Goal: Information Seeking & Learning: Learn about a topic

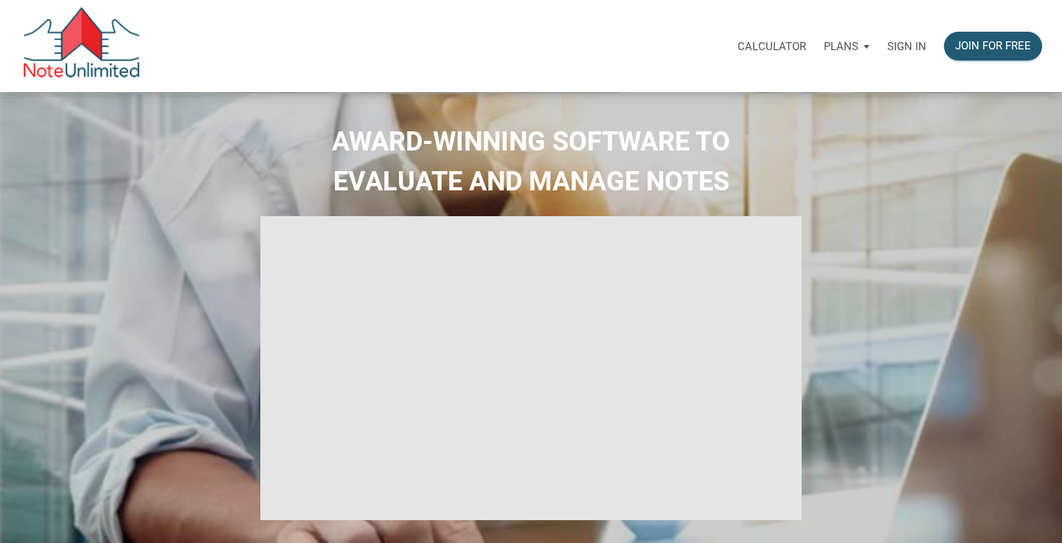
click at [909, 32] on div "Sign in" at bounding box center [907, 46] width 57 height 46
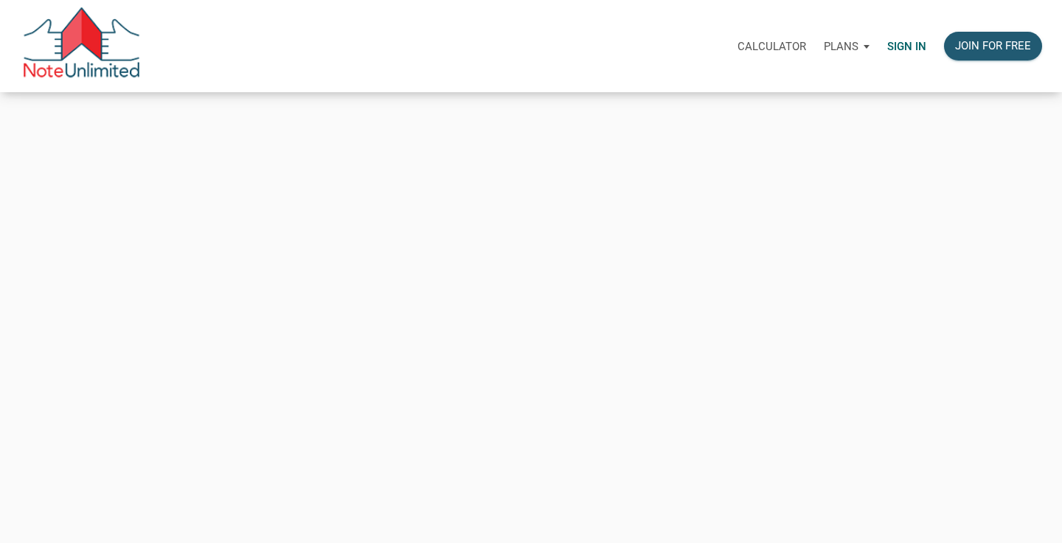
type input "[PERSON_NAME][EMAIL_ADDRESS][DOMAIN_NAME]"
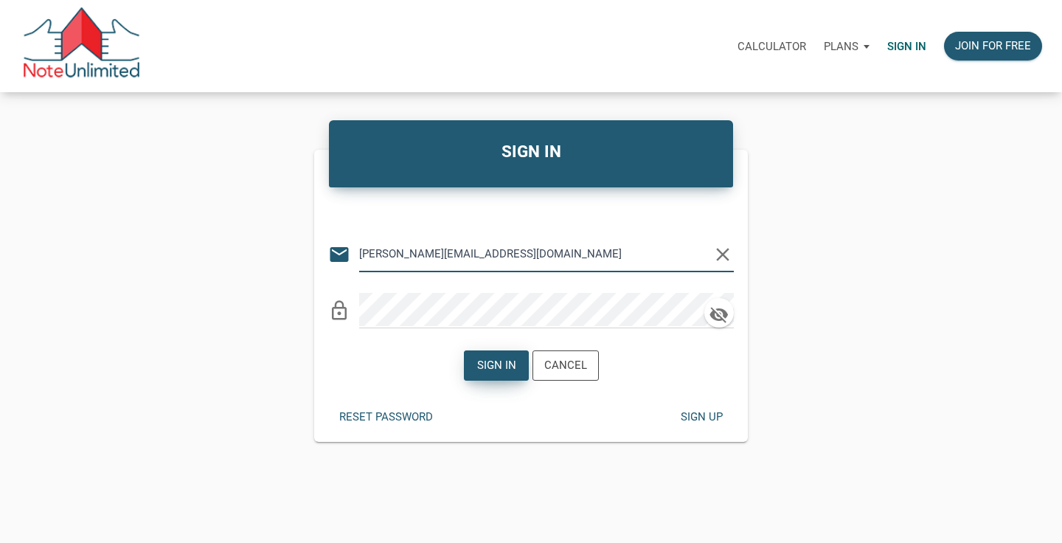
click at [486, 362] on div "Sign in" at bounding box center [496, 365] width 39 height 17
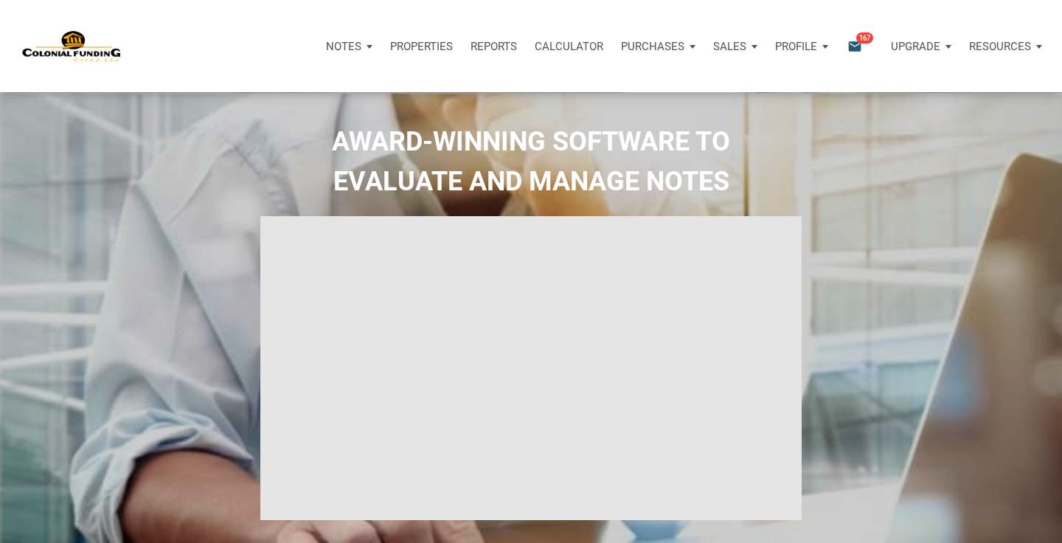
type input "Introduction to new features"
select select
click at [618, 19] on div "Notes Dashboard Transactions Properties Reports Calculator Purchases Note Offer…" at bounding box center [536, 46] width 1051 height 92
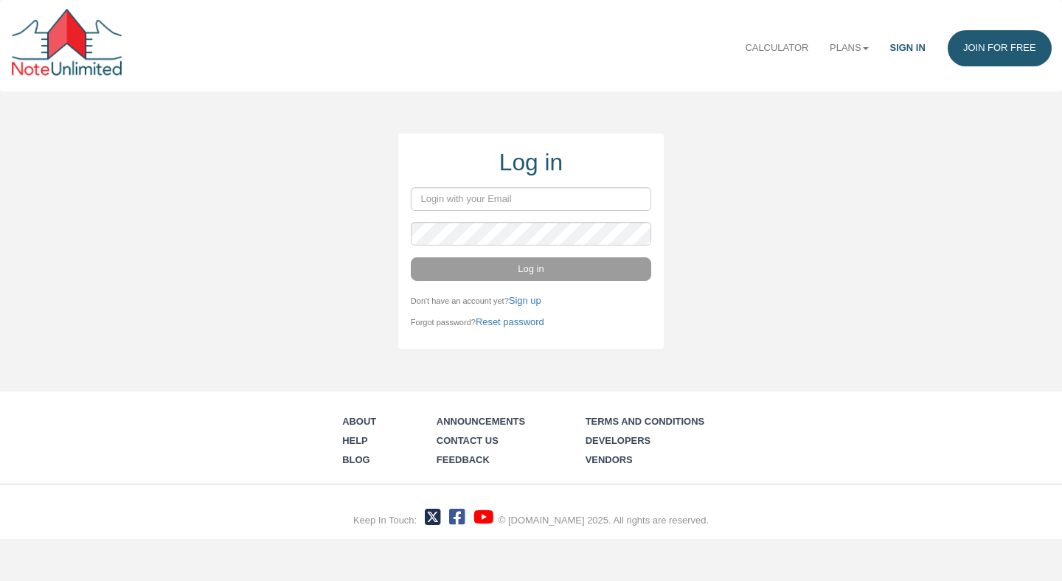
type input "[PERSON_NAME][EMAIL_ADDRESS][DOMAIN_NAME]"
click at [524, 272] on button "Log in" at bounding box center [531, 269] width 241 height 24
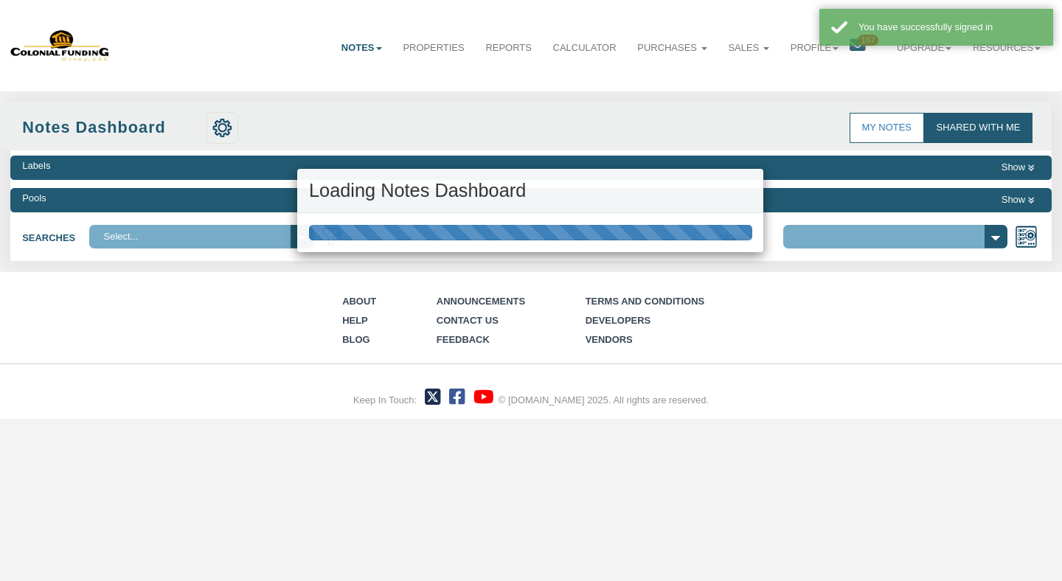
select select "316"
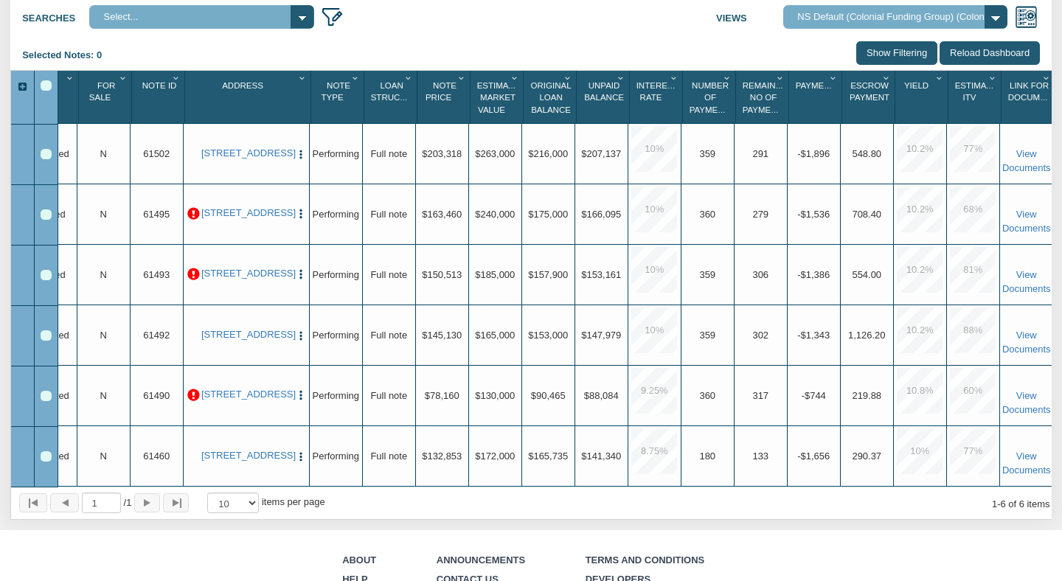
scroll to position [0, 32]
click at [265, 155] on link "2701 Huckleberry, Pasadena, TX, 77502" at bounding box center [248, 154] width 89 height 12
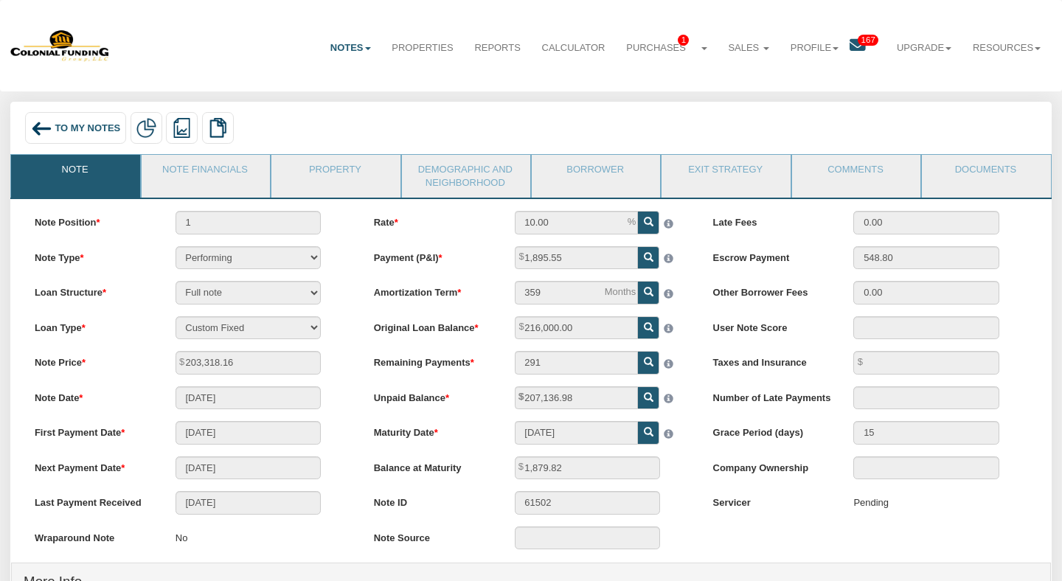
click at [56, 129] on span "To My Notes" at bounding box center [88, 127] width 66 height 11
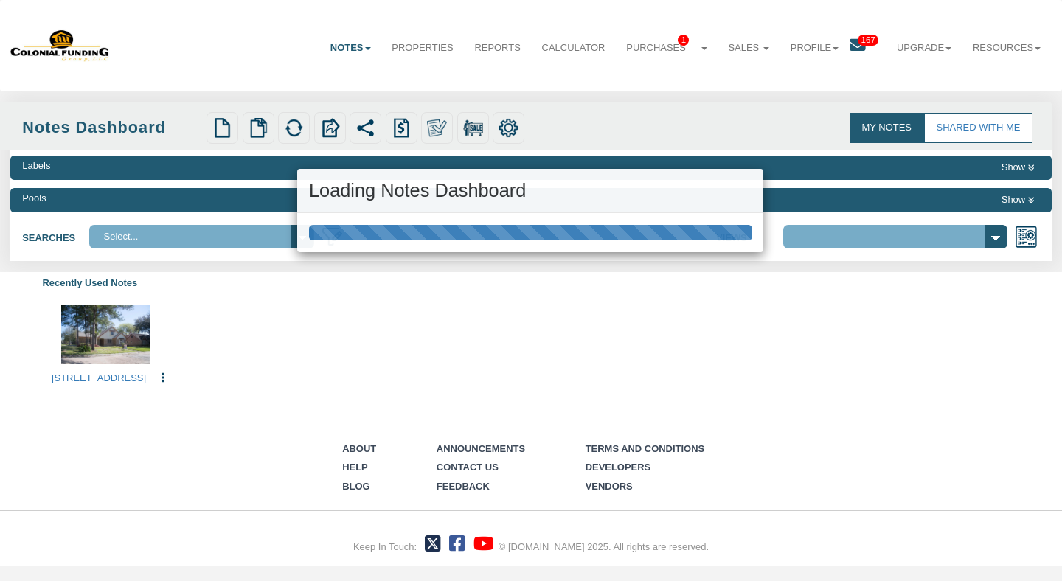
select select "316"
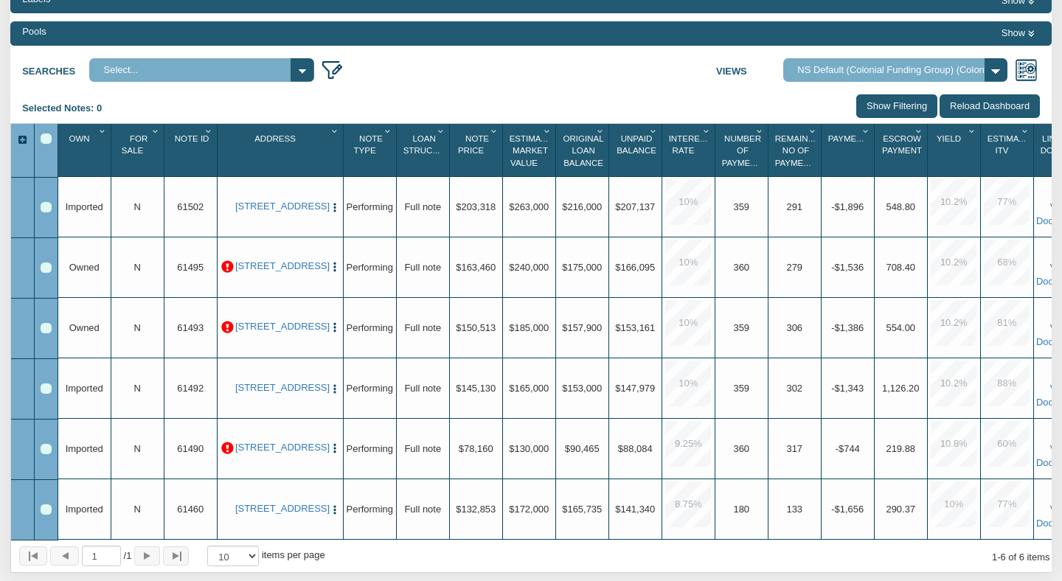
scroll to position [187, 0]
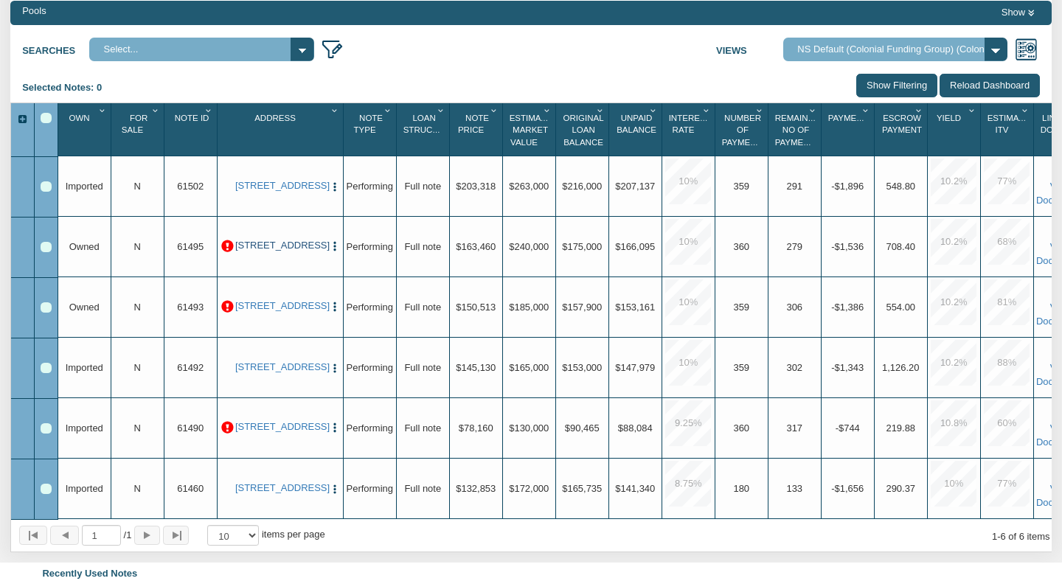
click at [295, 251] on link "7118 Heron, Houston, TX, 77087" at bounding box center [279, 246] width 89 height 12
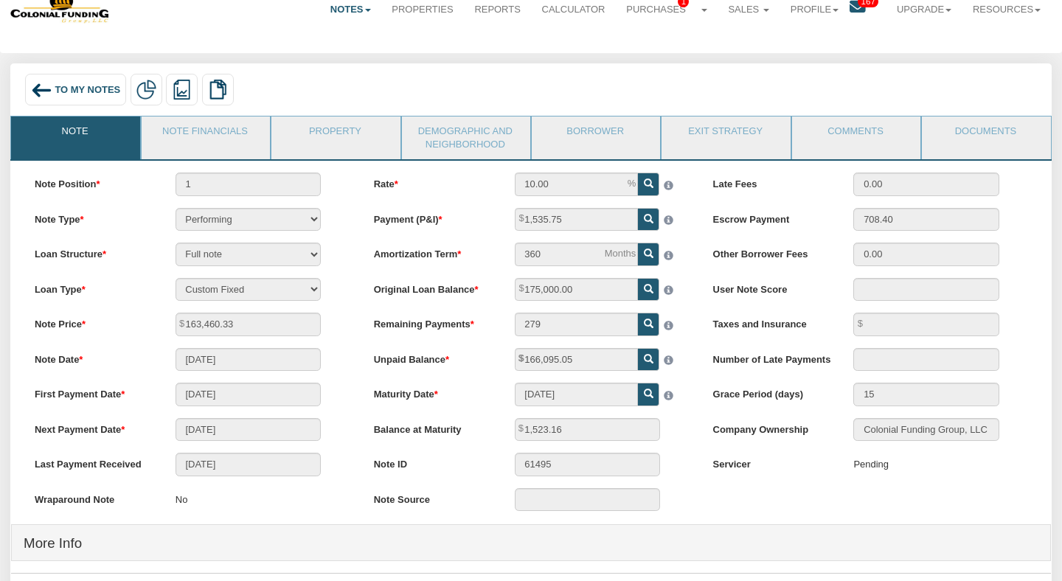
scroll to position [52, 0]
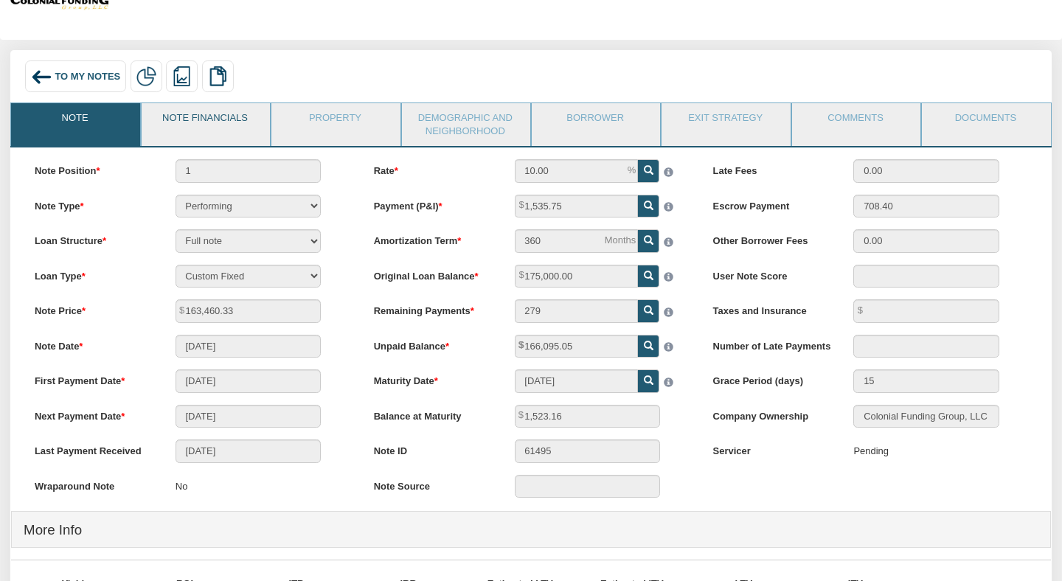
click at [226, 125] on link "Note Financials" at bounding box center [205, 121] width 127 height 37
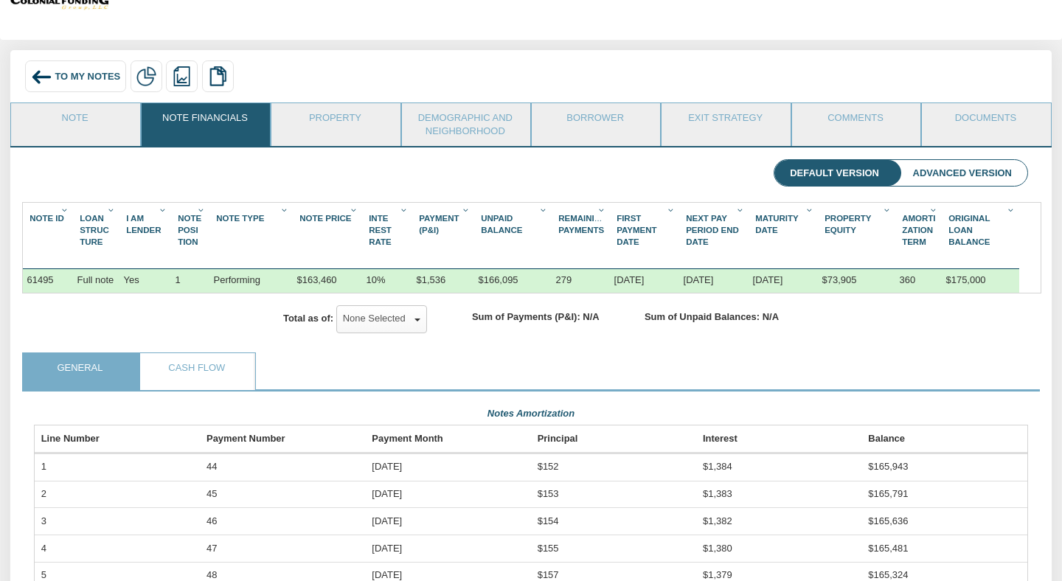
scroll to position [247, 994]
click at [335, 120] on link "Property" at bounding box center [335, 121] width 127 height 37
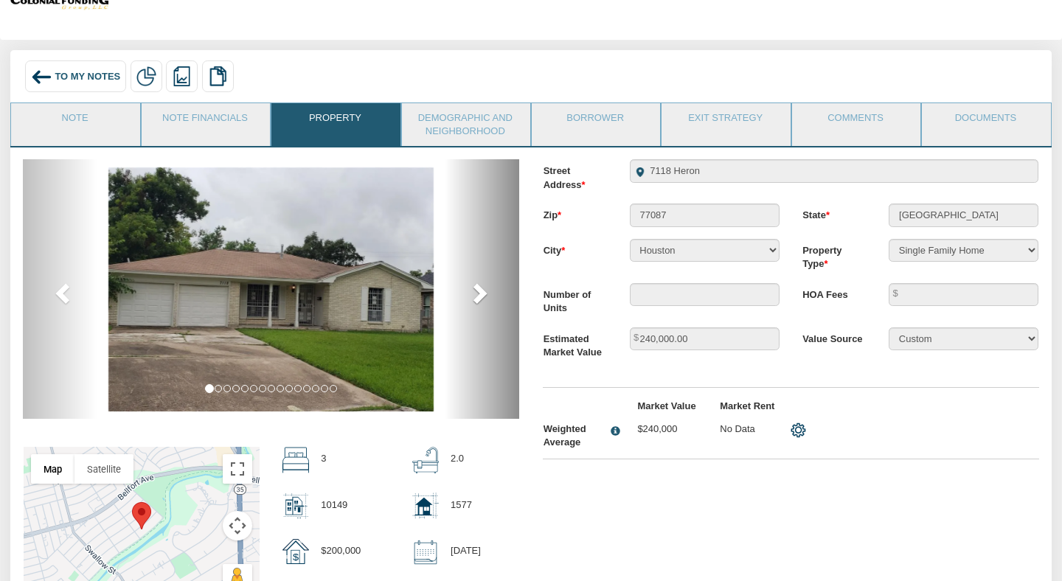
click at [487, 288] on span at bounding box center [479, 293] width 22 height 22
click at [478, 288] on span at bounding box center [479, 293] width 22 height 22
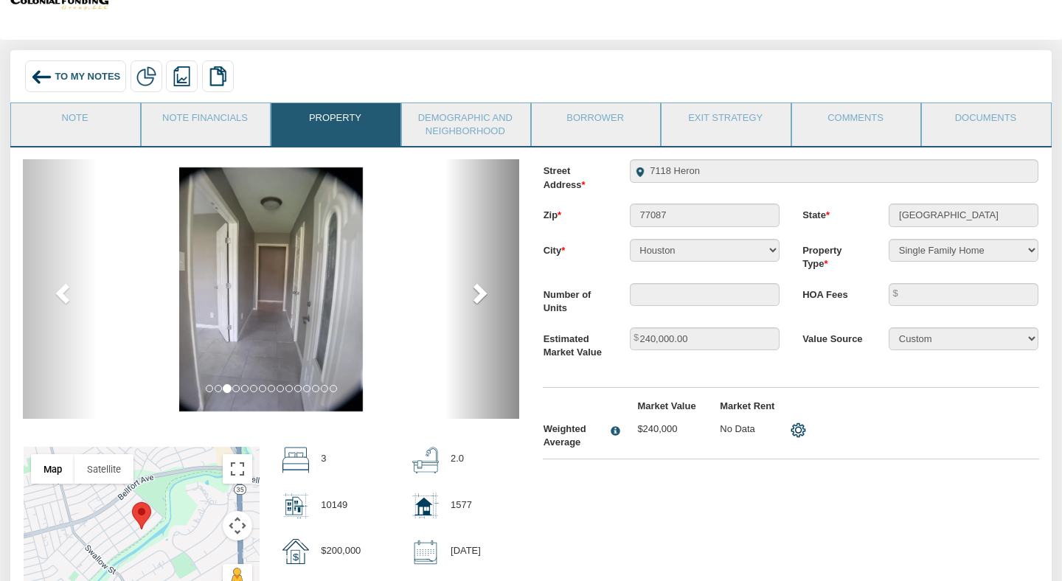
click at [478, 288] on span at bounding box center [479, 293] width 22 height 22
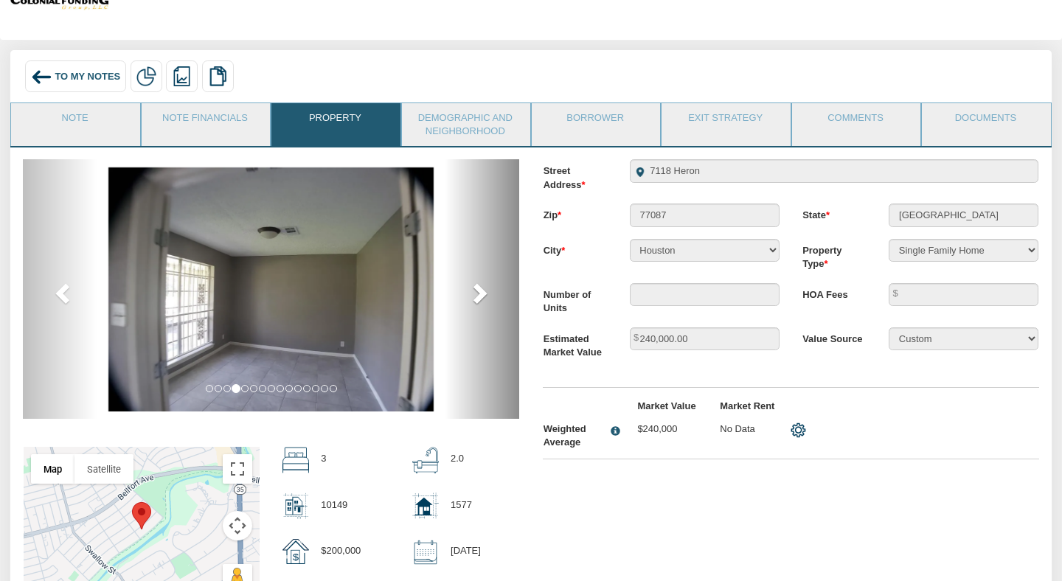
click at [478, 288] on span at bounding box center [479, 293] width 22 height 22
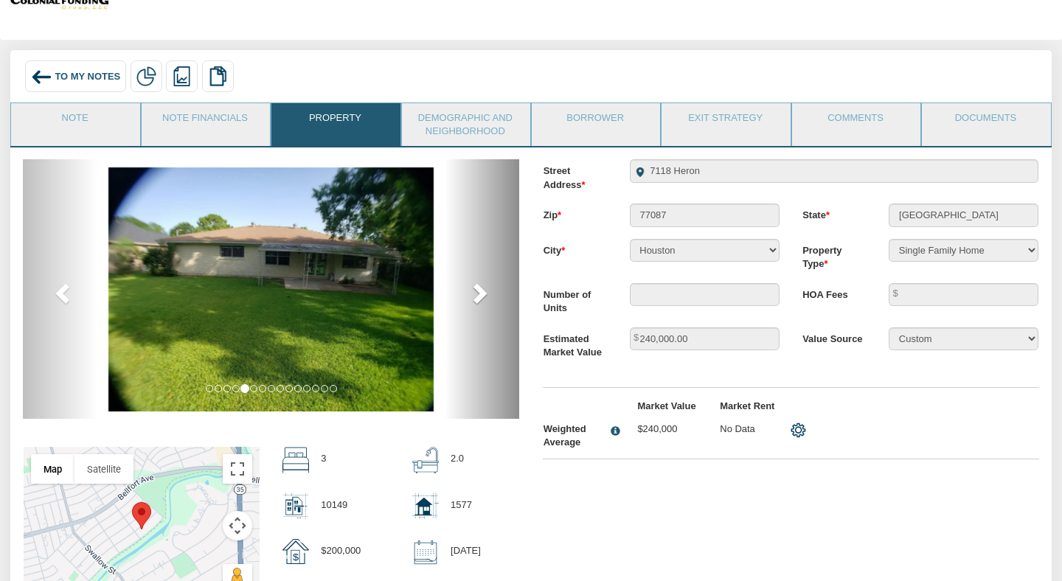
click at [478, 288] on span at bounding box center [479, 293] width 22 height 22
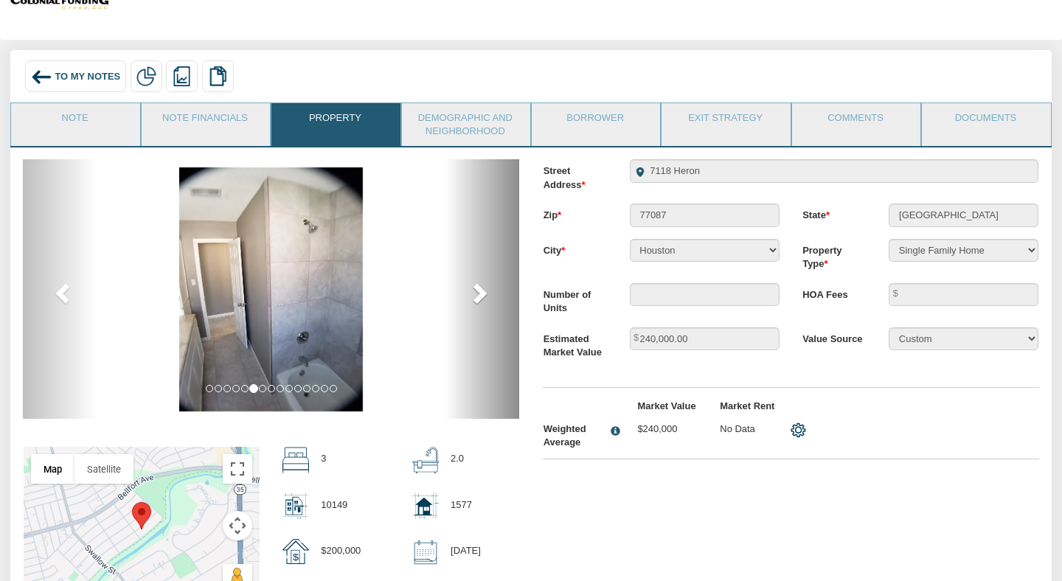
click at [478, 288] on span at bounding box center [479, 293] width 22 height 22
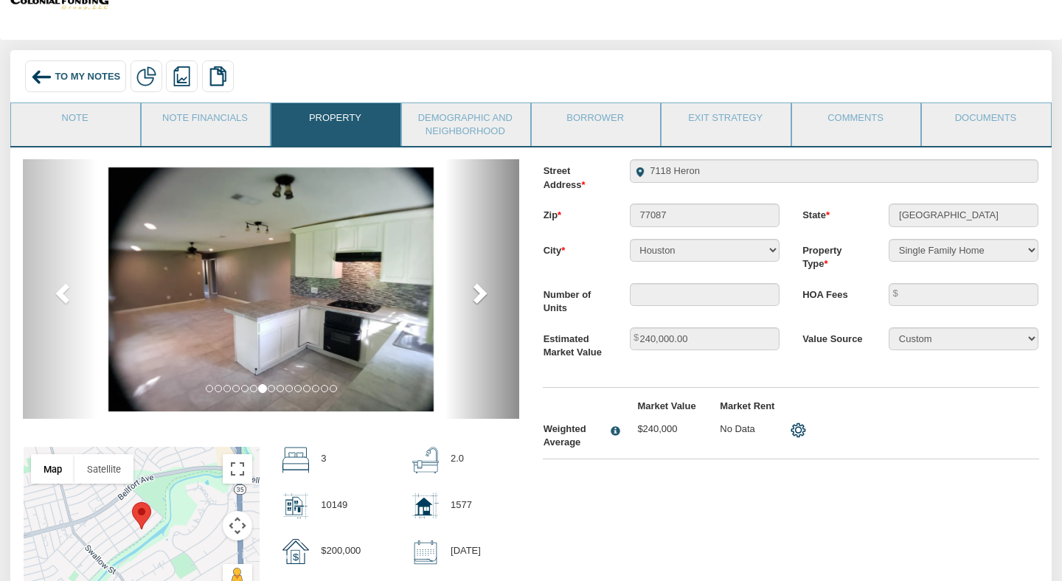
click at [478, 288] on span at bounding box center [479, 293] width 22 height 22
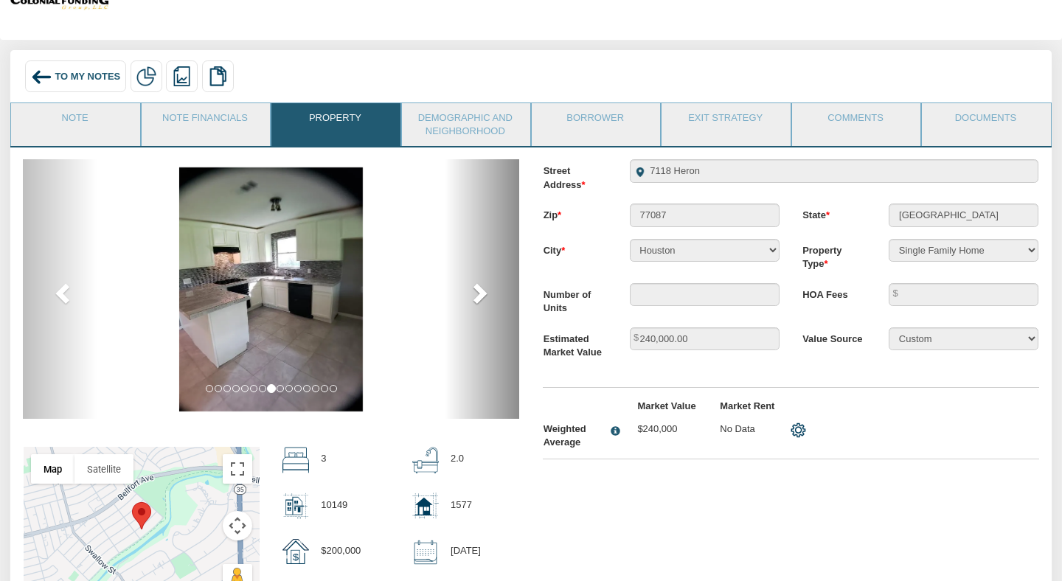
click at [478, 288] on span at bounding box center [479, 293] width 22 height 22
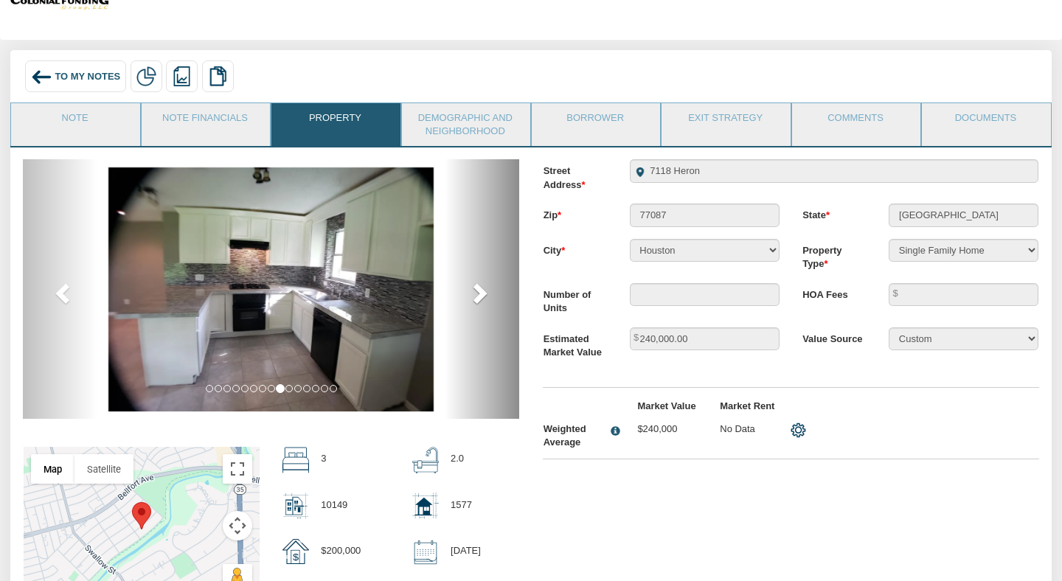
click at [478, 288] on span at bounding box center [479, 293] width 22 height 22
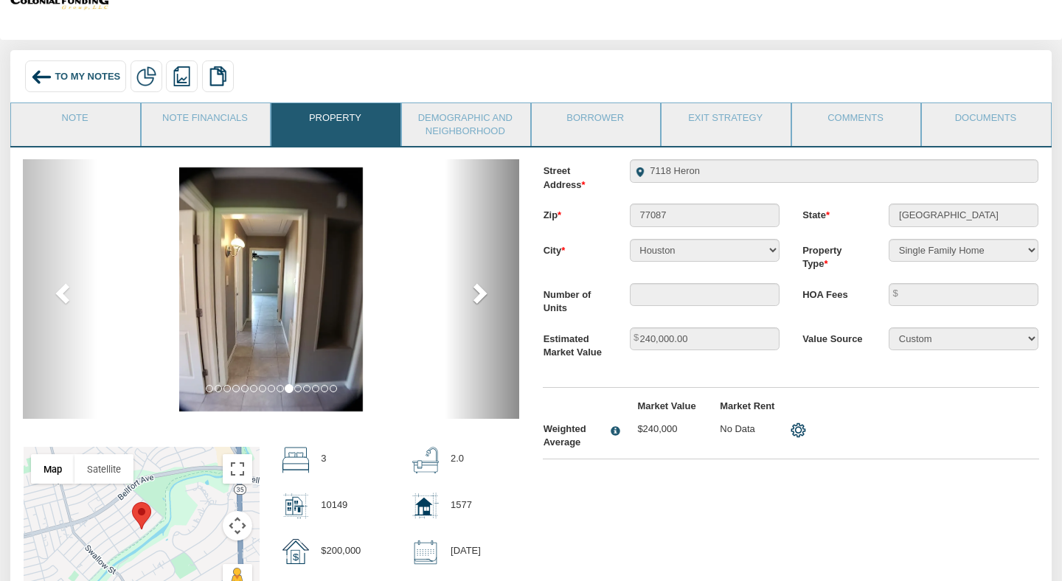
click at [478, 288] on span at bounding box center [479, 293] width 22 height 22
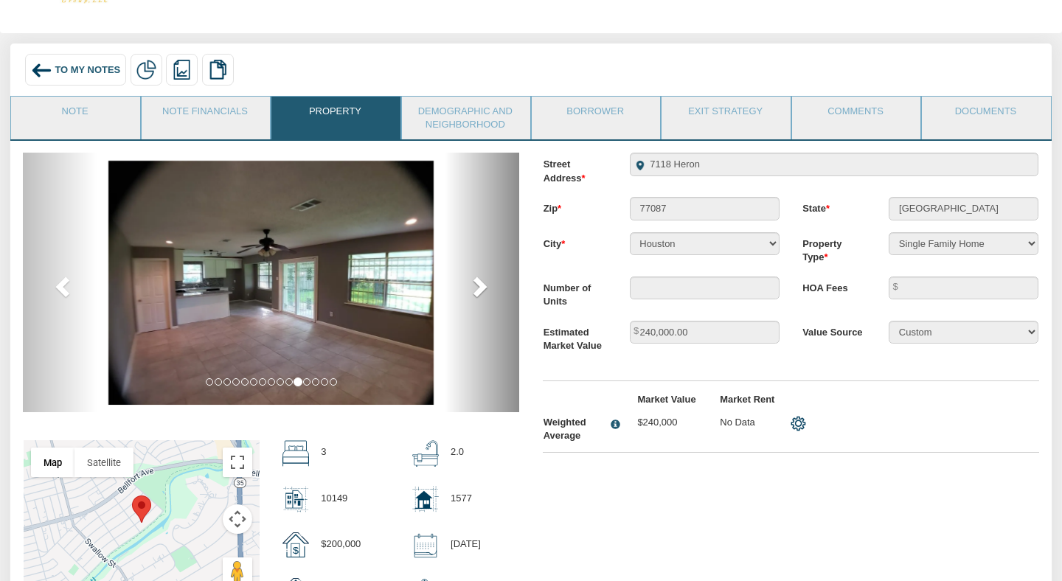
scroll to position [0, 0]
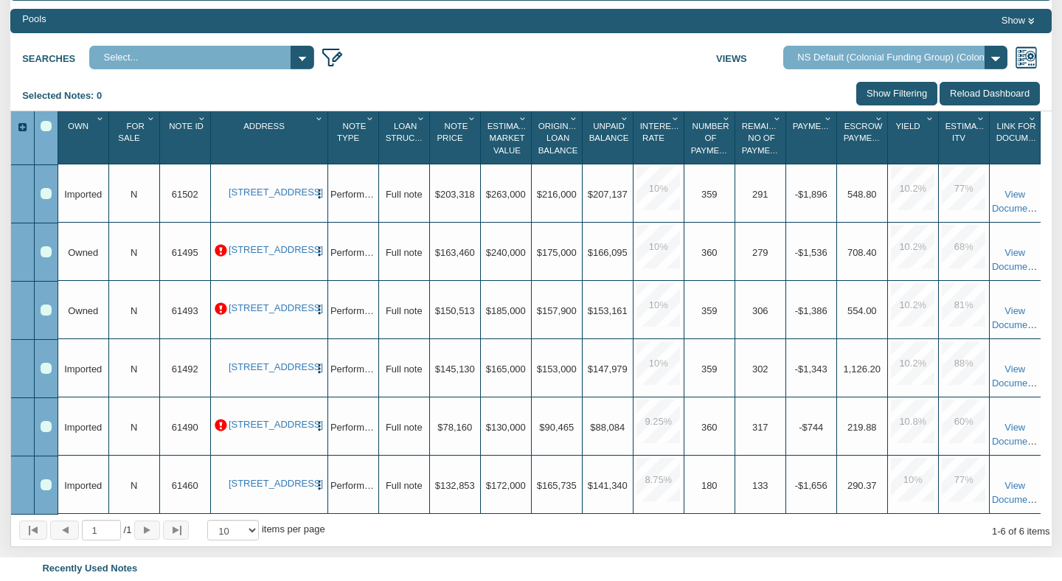
scroll to position [181, 0]
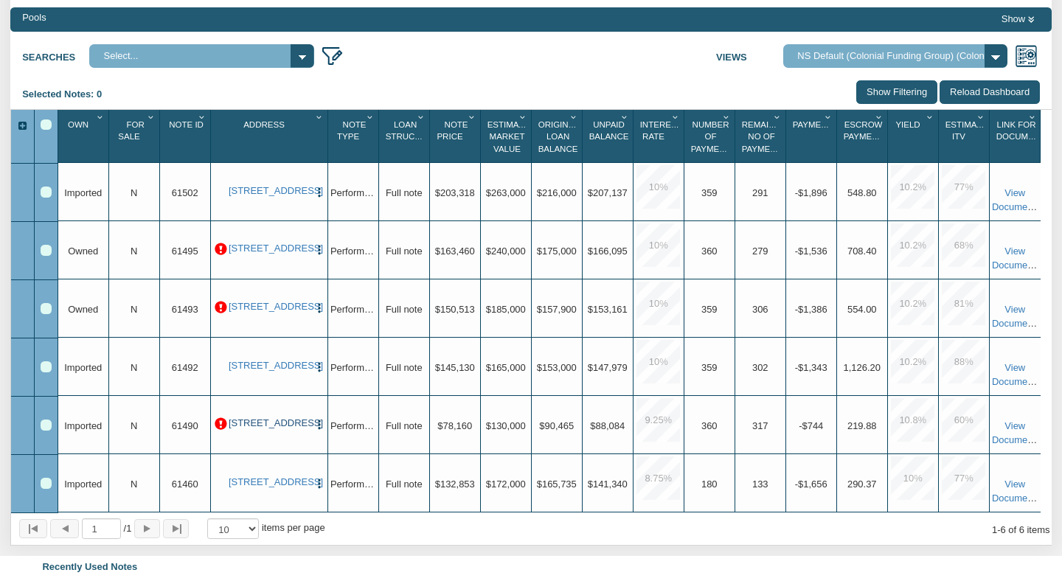
click at [276, 424] on link "1729 Noble Street, Anderson, IN, 46016" at bounding box center [269, 424] width 80 height 12
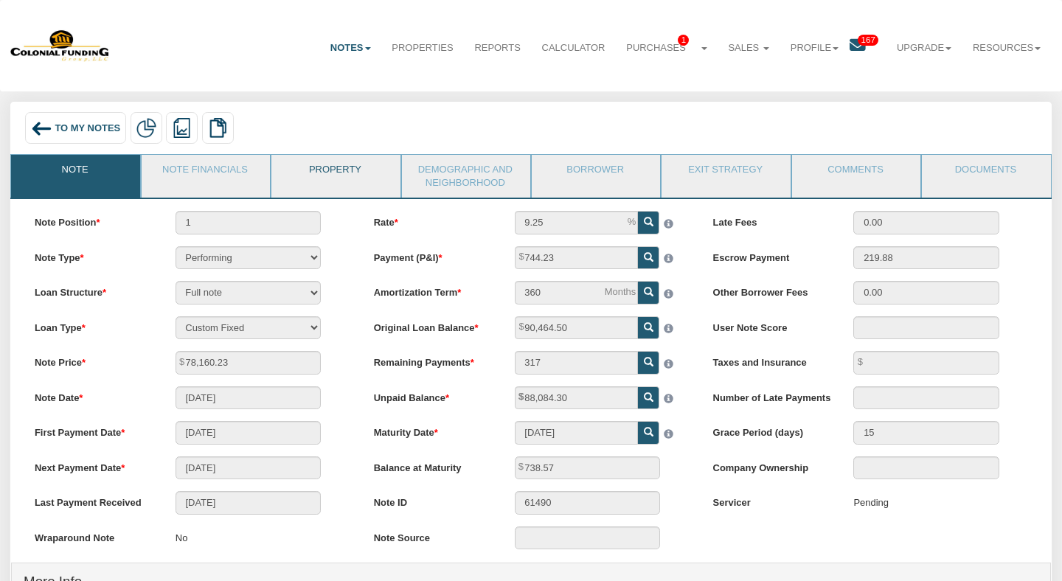
click at [355, 168] on link "Property" at bounding box center [335, 173] width 127 height 37
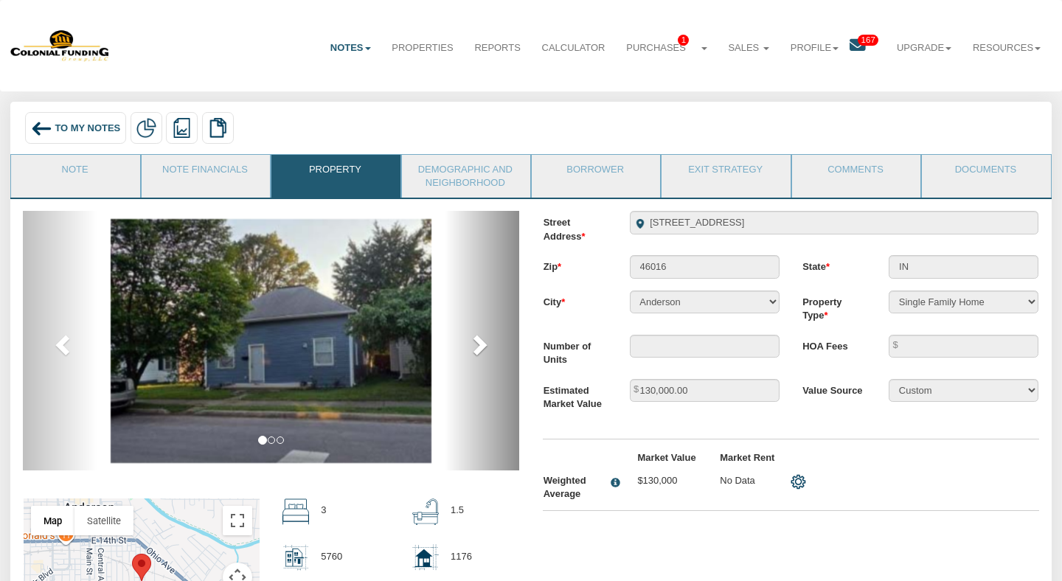
click at [474, 341] on span at bounding box center [479, 344] width 22 height 22
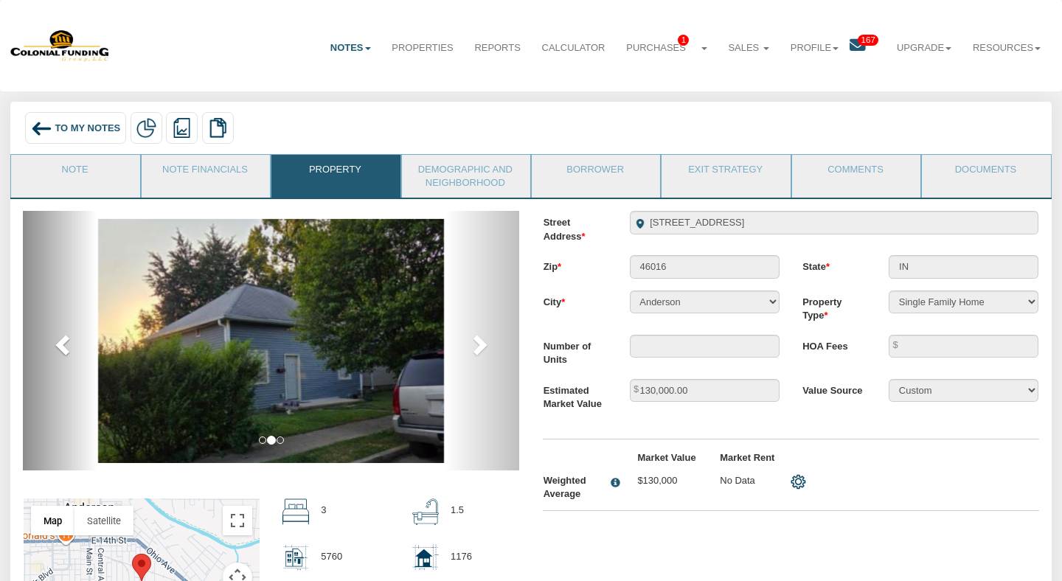
click at [53, 351] on span at bounding box center [64, 344] width 22 height 22
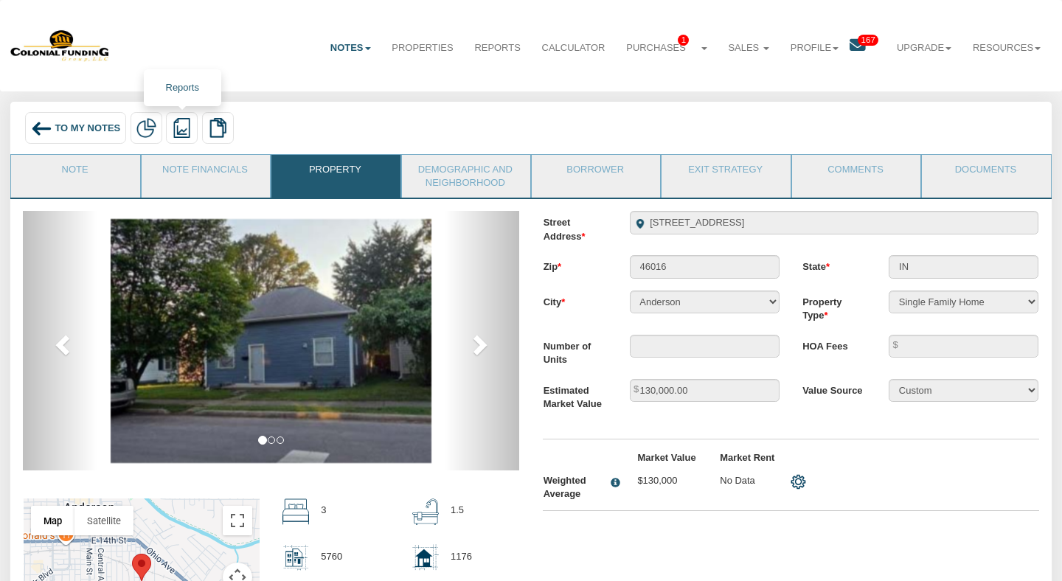
click at [197, 120] on div "Redeeming and Non-Redeeming Summary Note" at bounding box center [182, 128] width 32 height 32
click at [190, 125] on img at bounding box center [182, 128] width 20 height 20
click at [204, 180] on link "Summary Note" at bounding box center [252, 177] width 170 height 18
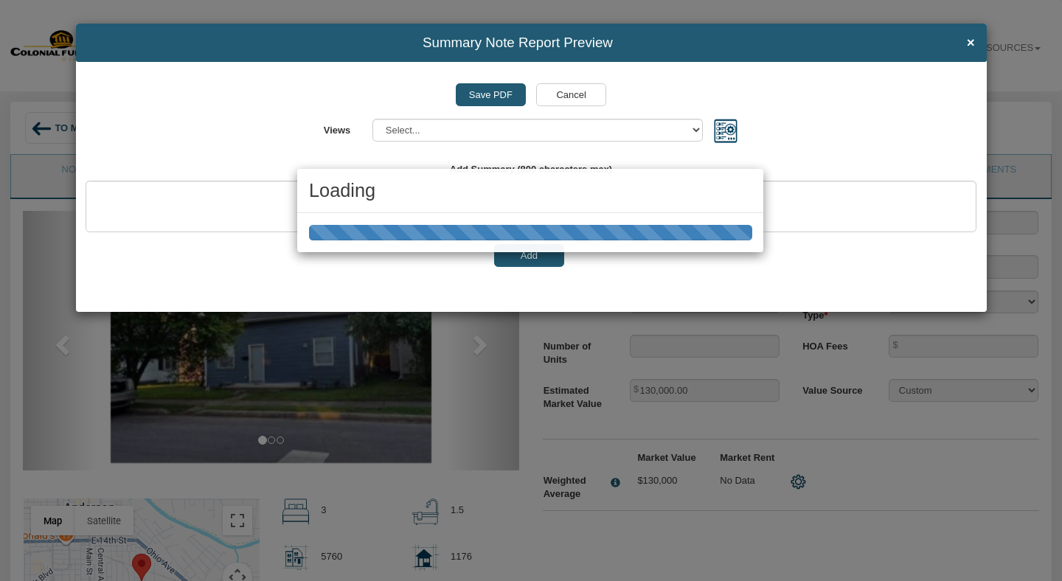
select select "object:16198"
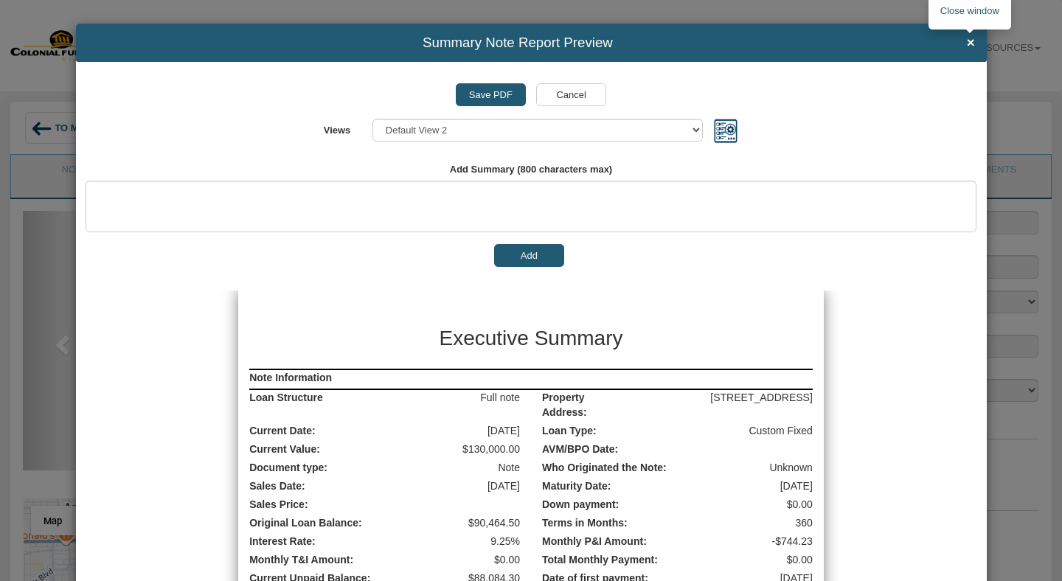
click at [975, 38] on div "Summary Note Report Preview ×" at bounding box center [531, 43] width 911 height 38
click at [967, 43] on span "×" at bounding box center [971, 42] width 8 height 15
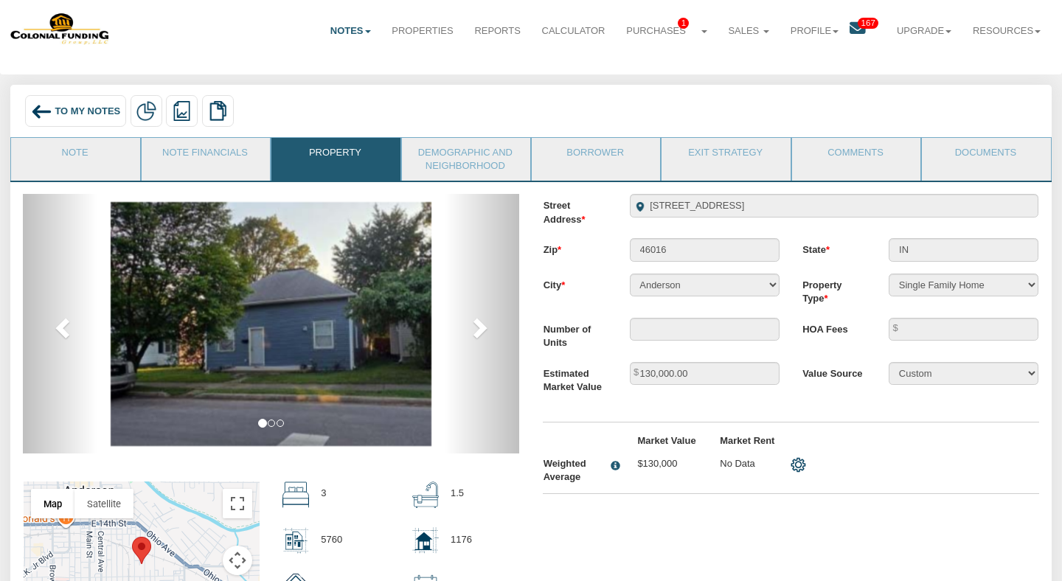
scroll to position [18, 0]
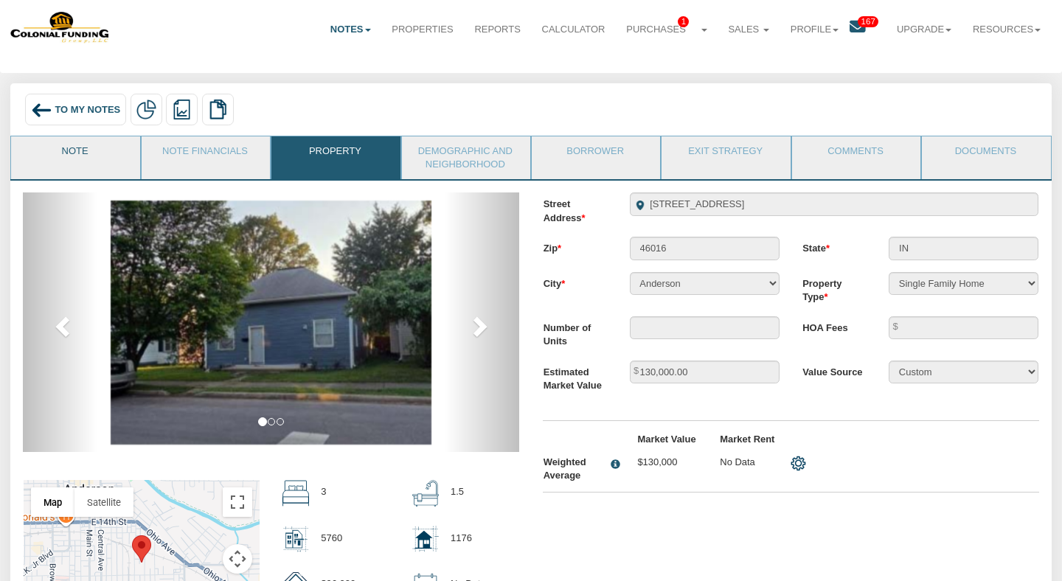
click at [86, 153] on link "Note" at bounding box center [74, 154] width 127 height 37
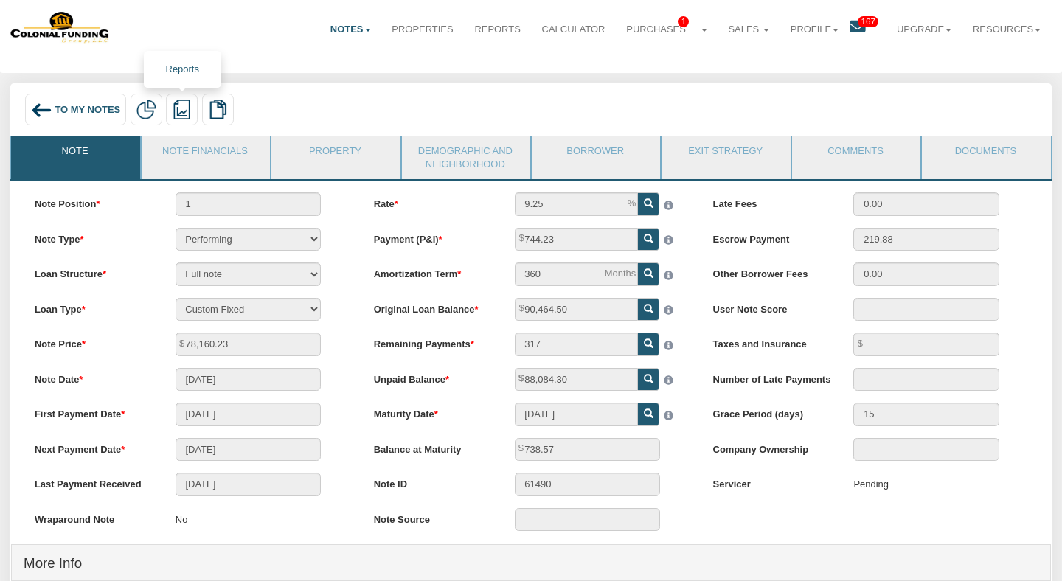
click at [186, 115] on img at bounding box center [182, 110] width 20 height 20
click at [212, 156] on link "Summary Note" at bounding box center [252, 159] width 170 height 18
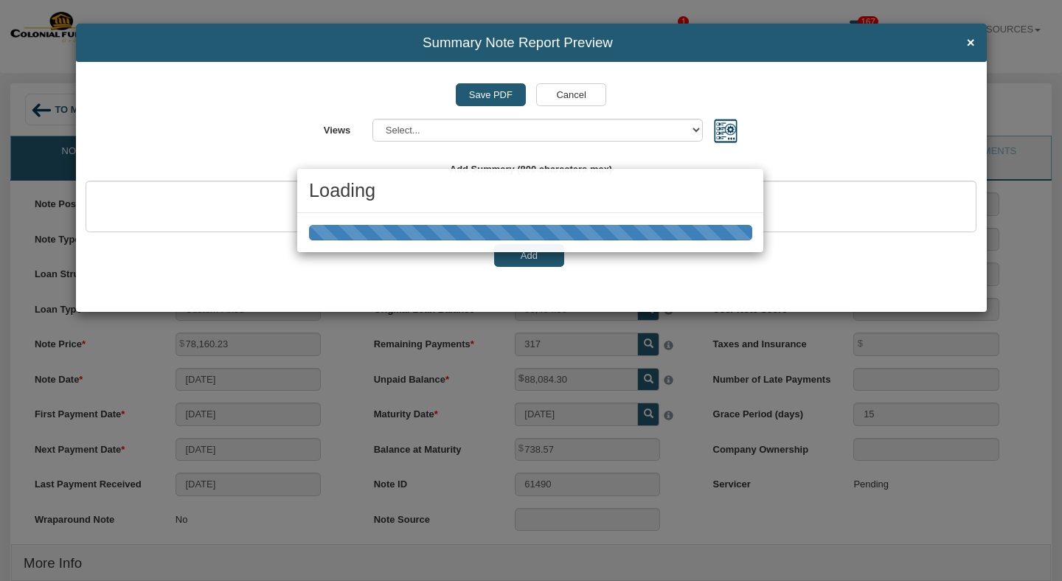
select select "object:16215"
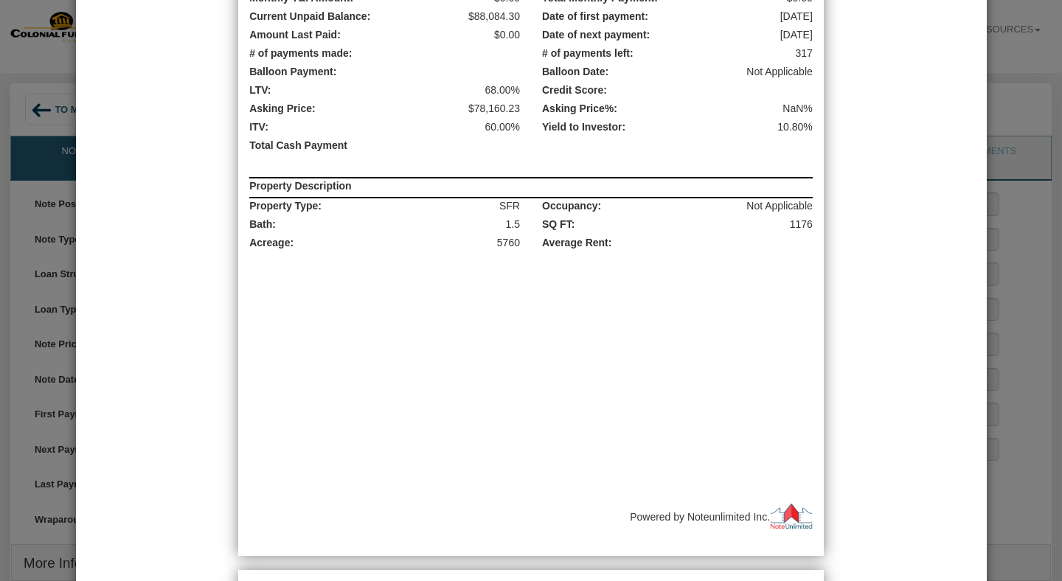
scroll to position [0, 0]
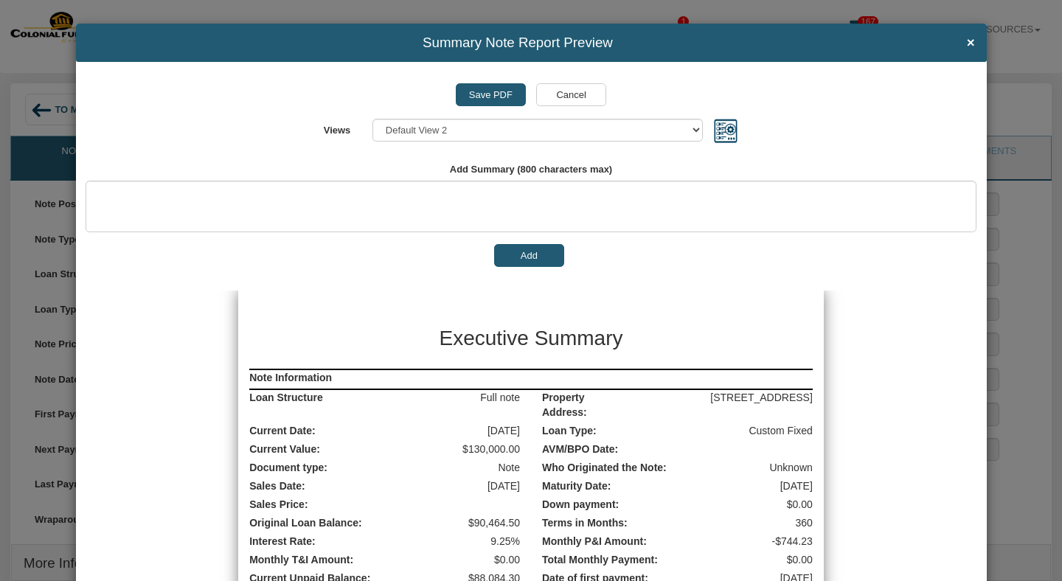
click at [505, 98] on input "Save PDF" at bounding box center [491, 95] width 70 height 24
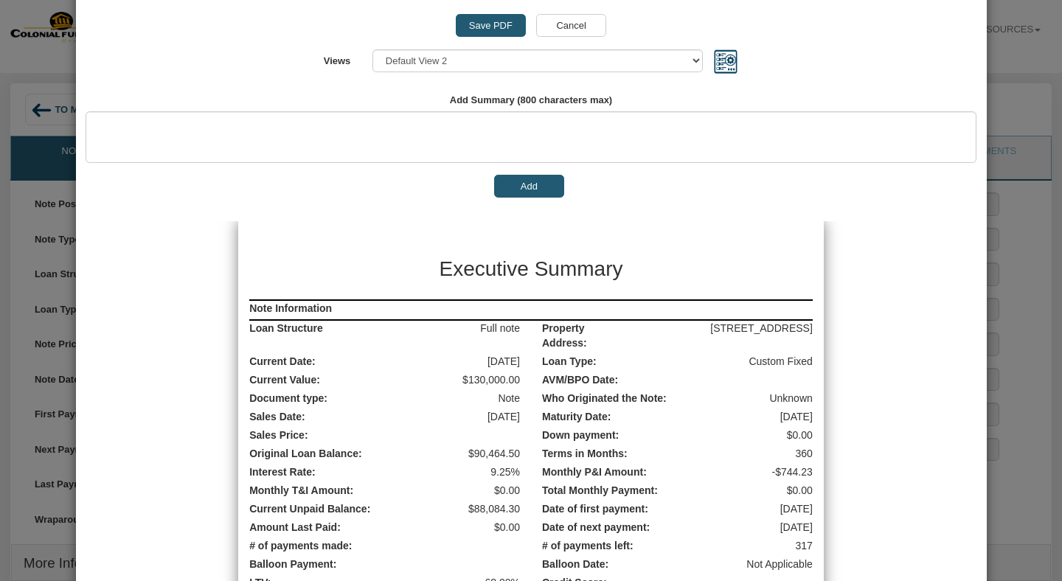
scroll to position [63, 0]
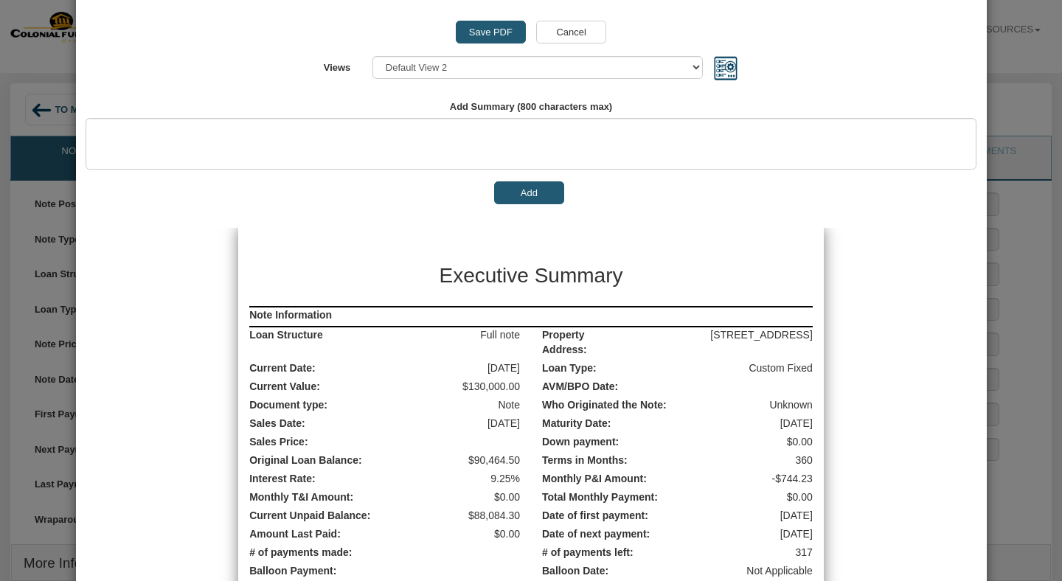
click at [547, 193] on button "Add" at bounding box center [529, 194] width 70 height 24
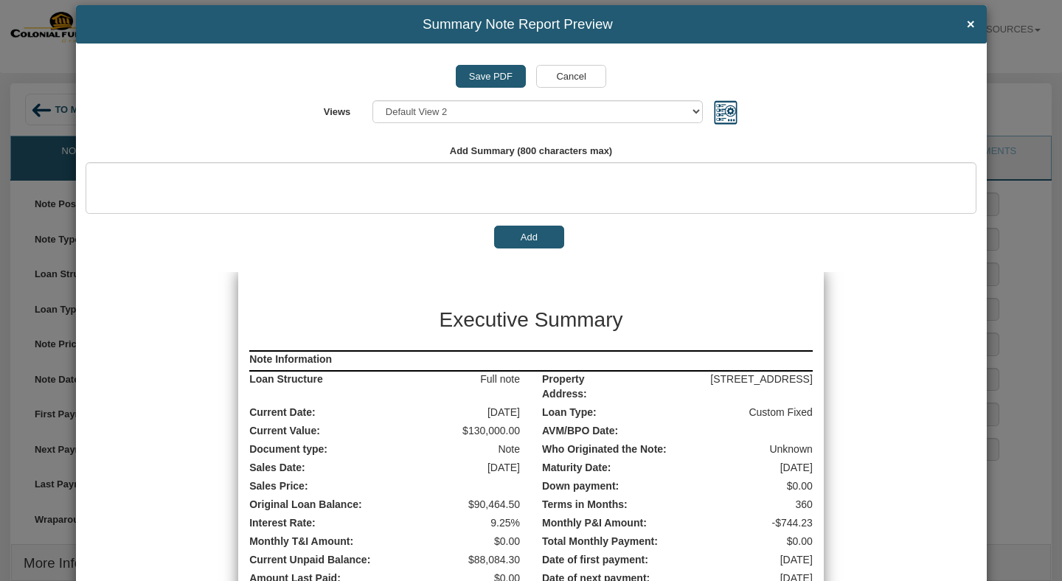
scroll to position [19, 0]
click at [720, 79] on div "Save PDF Cancel" at bounding box center [531, 76] width 891 height 24
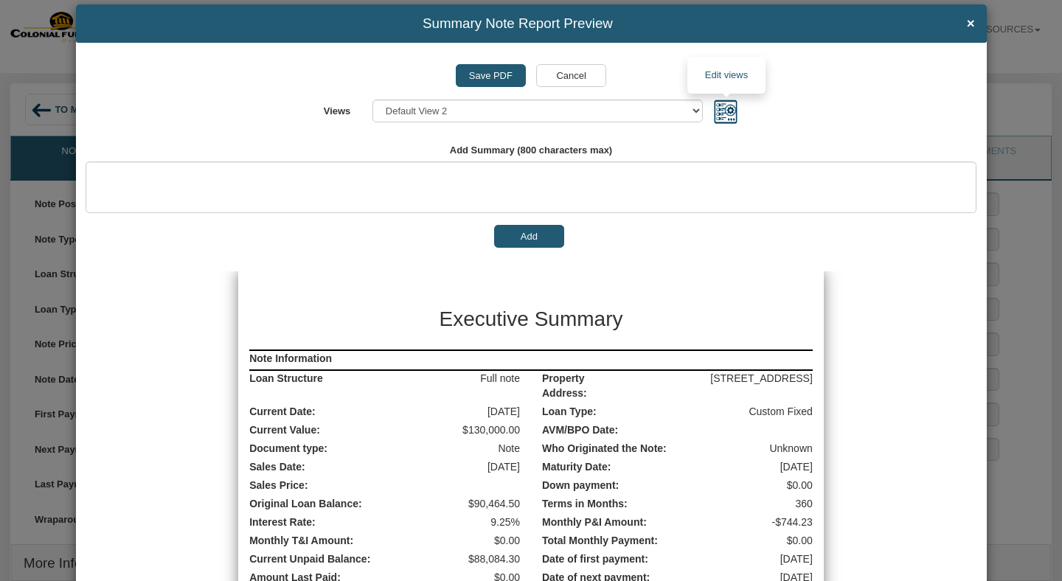
click at [730, 108] on img at bounding box center [726, 112] width 26 height 26
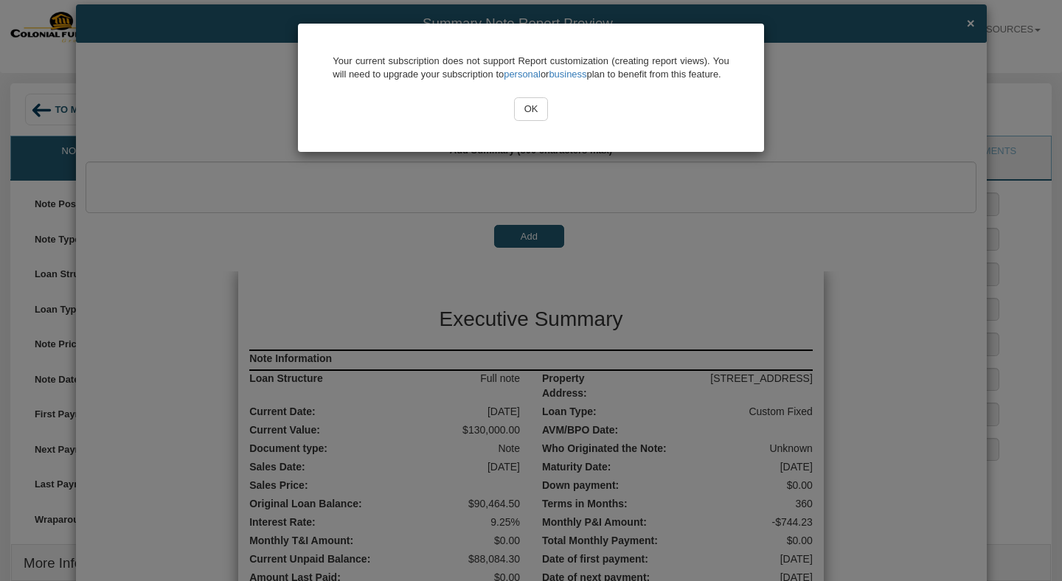
click at [534, 121] on input "OK" at bounding box center [531, 109] width 34 height 24
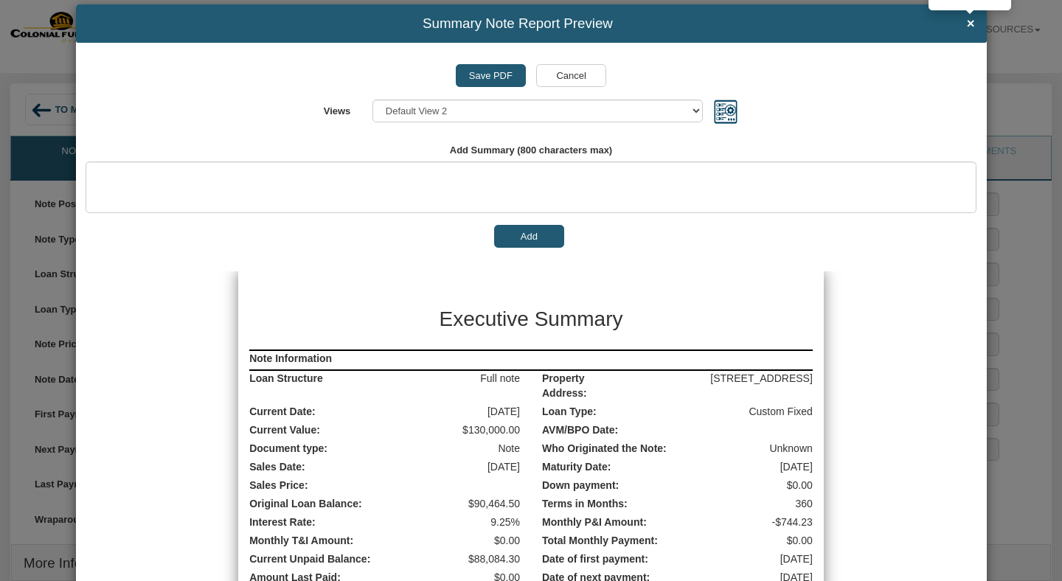
click at [969, 24] on span "×" at bounding box center [971, 23] width 8 height 15
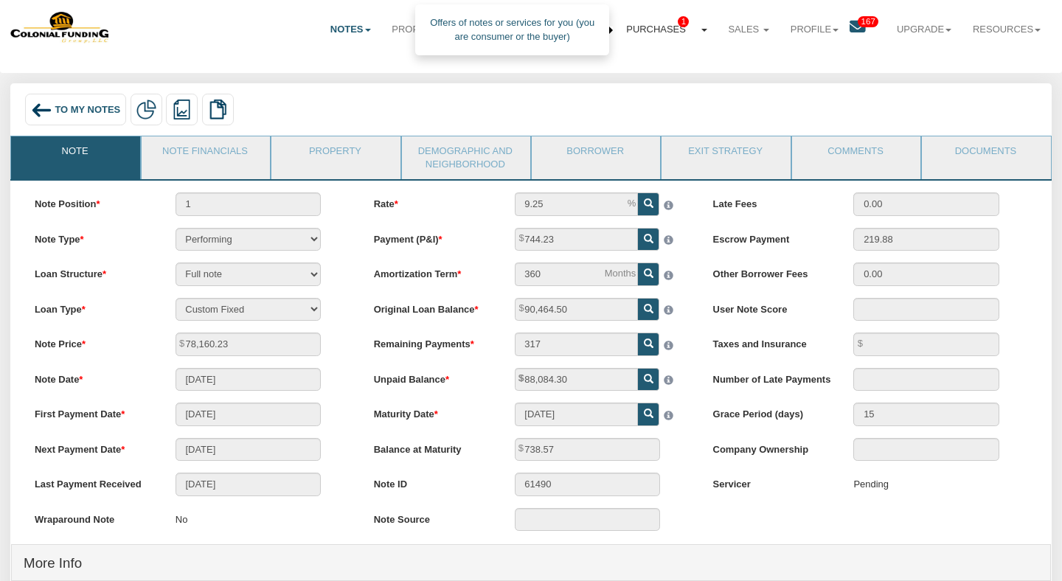
click at [644, 29] on link "Purchases 1" at bounding box center [667, 30] width 102 height 36
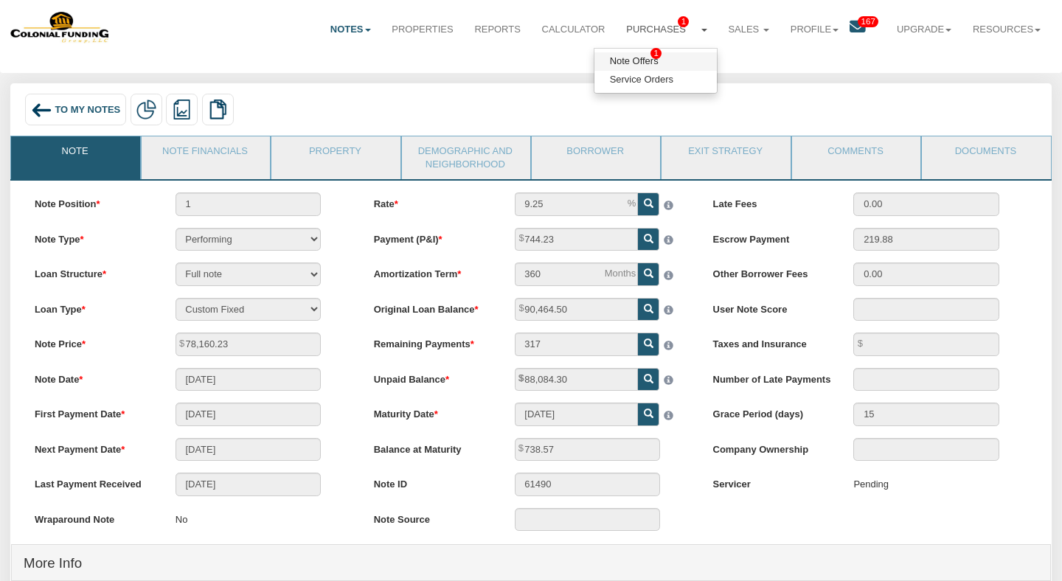
click at [636, 63] on link "Note Offers 1" at bounding box center [656, 61] width 122 height 18
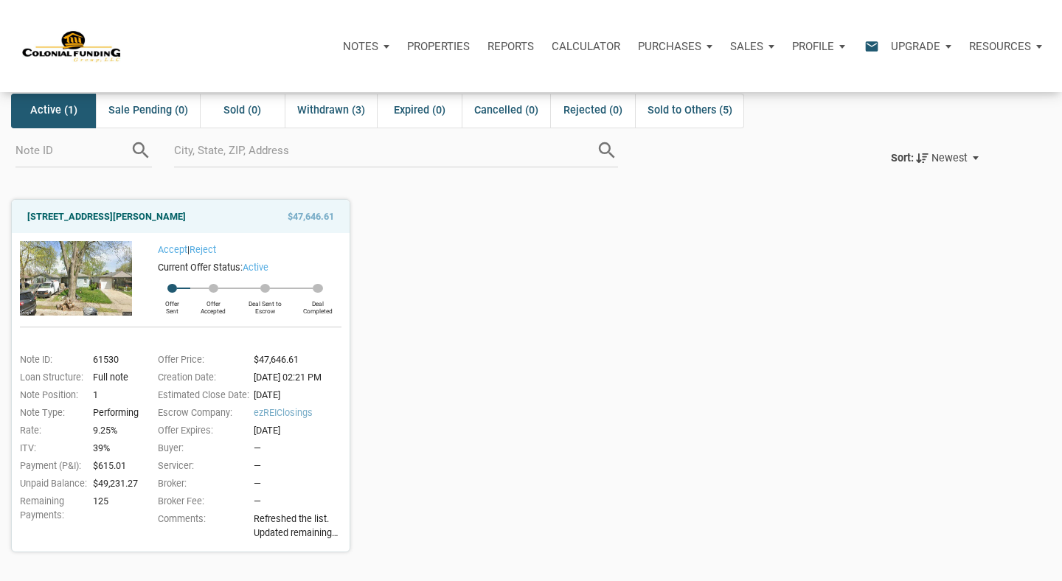
scroll to position [63, 0]
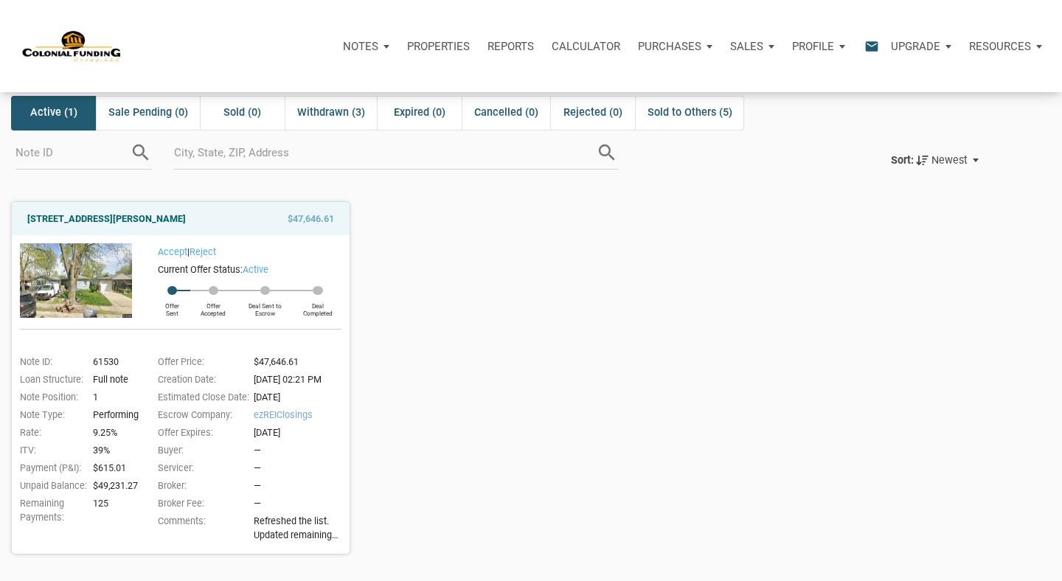
click at [368, 40] on p "Notes" at bounding box center [360, 46] width 35 height 13
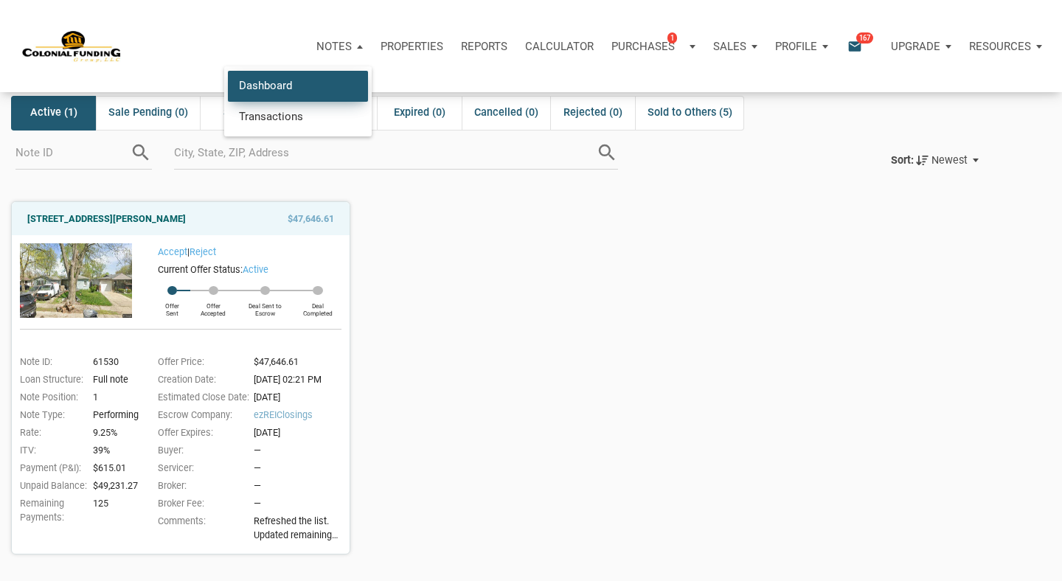
click at [305, 83] on link "Dashboard" at bounding box center [298, 86] width 140 height 30
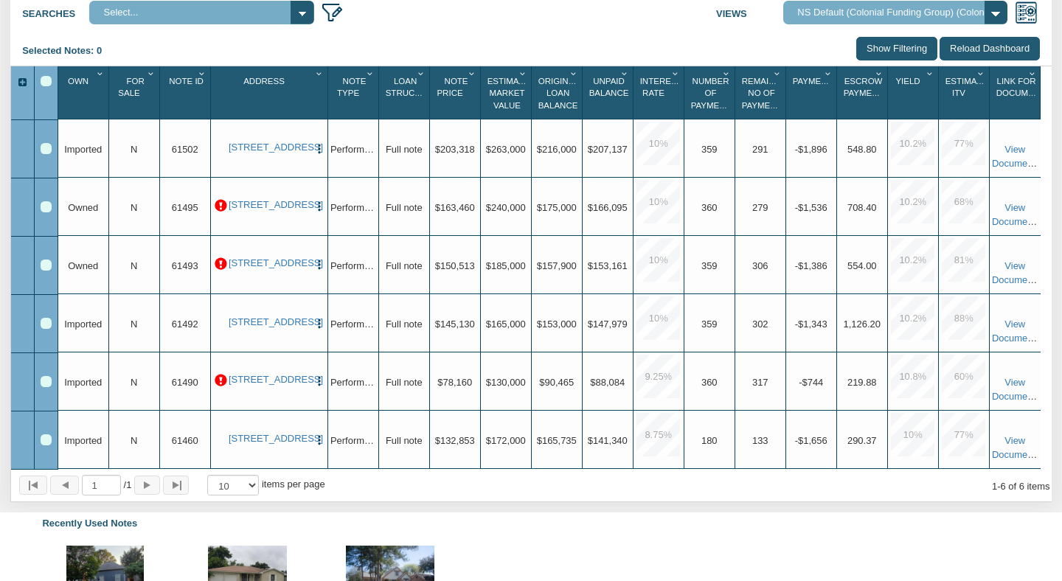
scroll to position [227, 0]
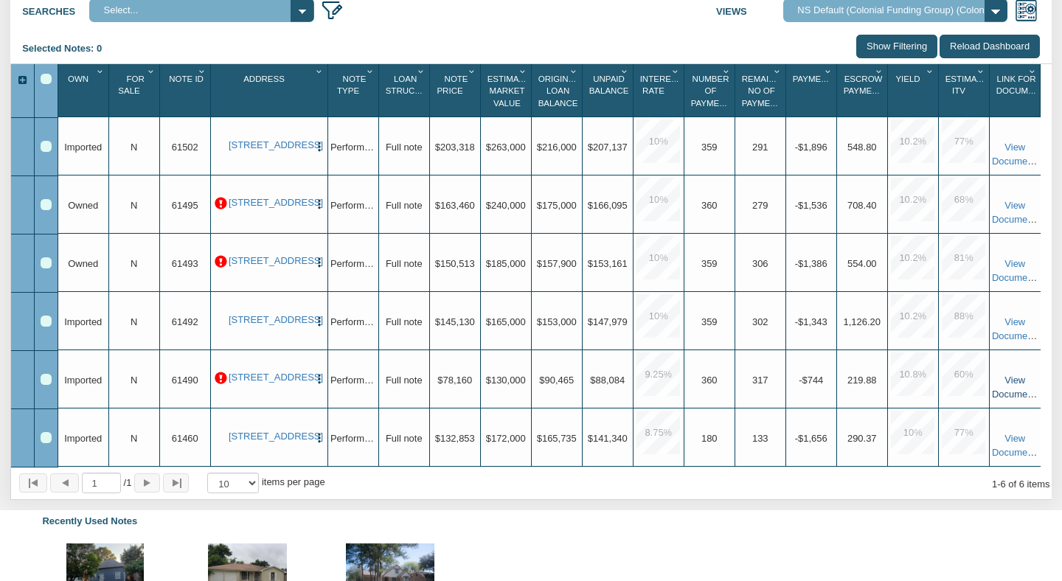
click at [1023, 384] on link "View Documents" at bounding box center [1016, 387] width 49 height 25
click at [282, 372] on link "1729 Noble Street, Anderson, IN, 46016" at bounding box center [269, 378] width 80 height 12
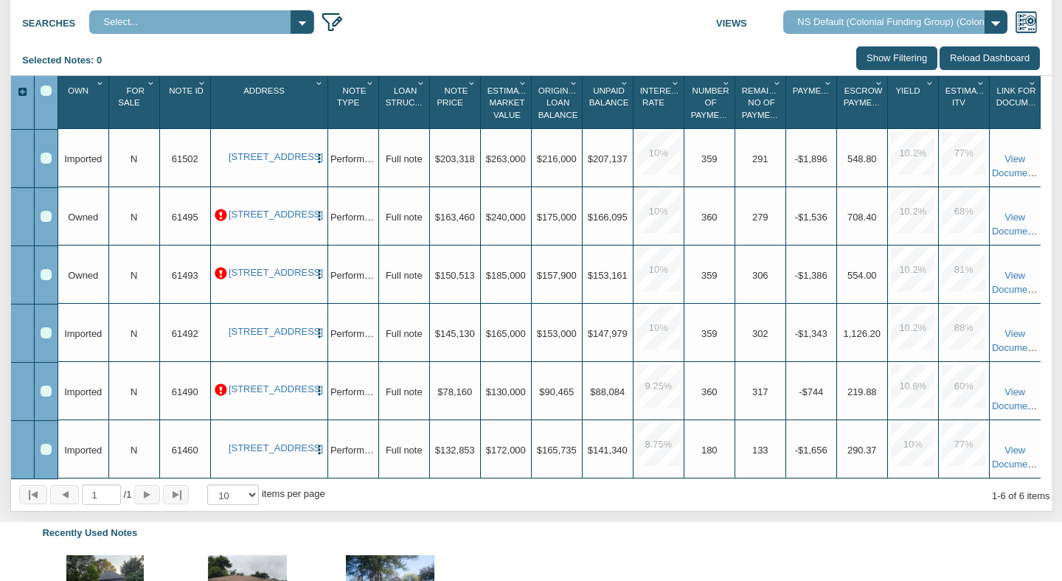
scroll to position [215, 0]
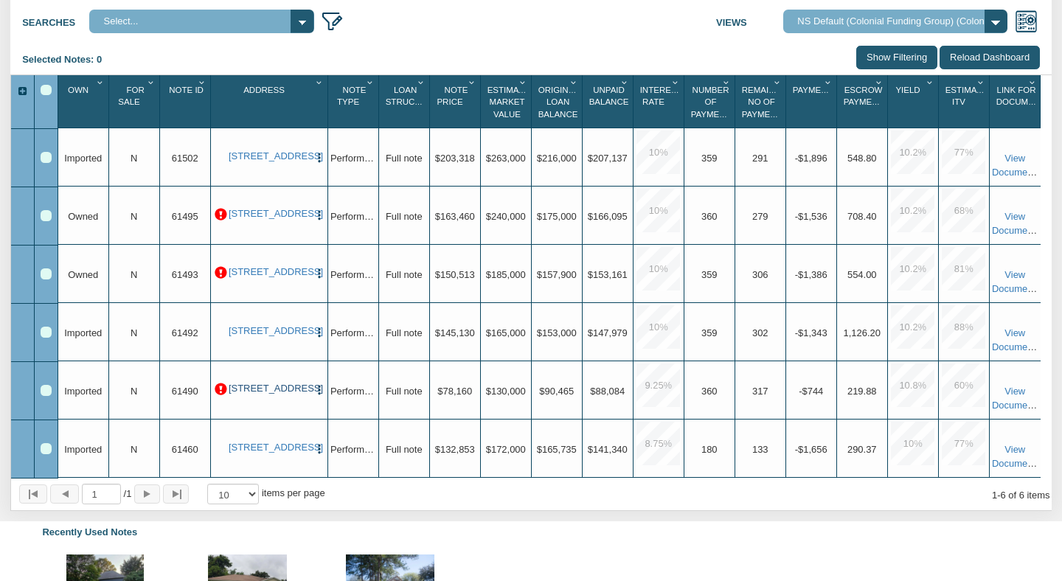
drag, startPoint x: 228, startPoint y: 381, endPoint x: 283, endPoint y: 407, distance: 60.8
click at [283, 395] on link "1729 Noble Street, Anderson, IN, 46016" at bounding box center [269, 389] width 80 height 12
